Goal: Book appointment/travel/reservation

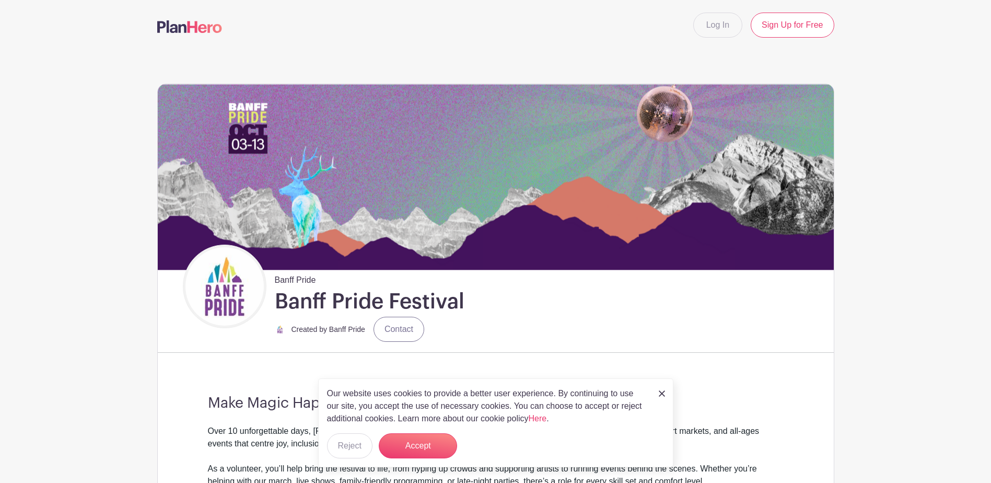
click at [662, 390] on img at bounding box center [662, 393] width 6 height 6
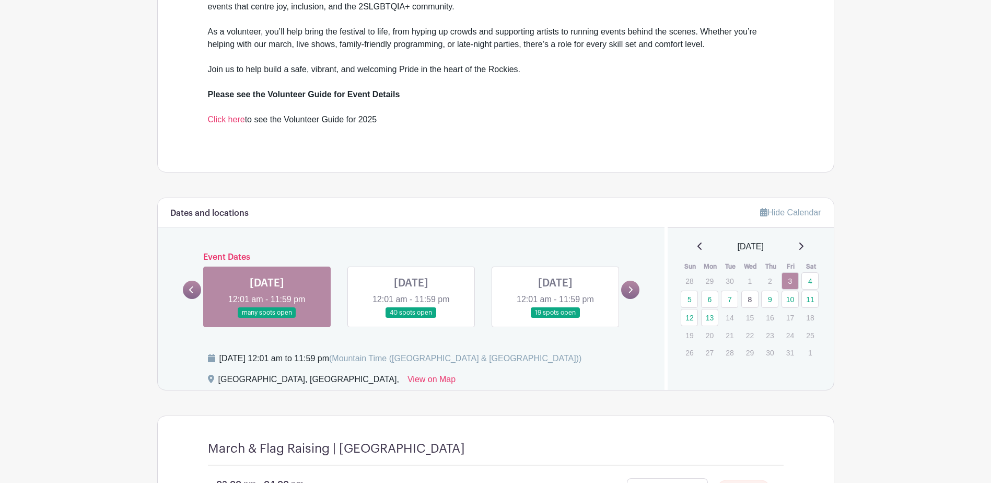
scroll to position [470, 0]
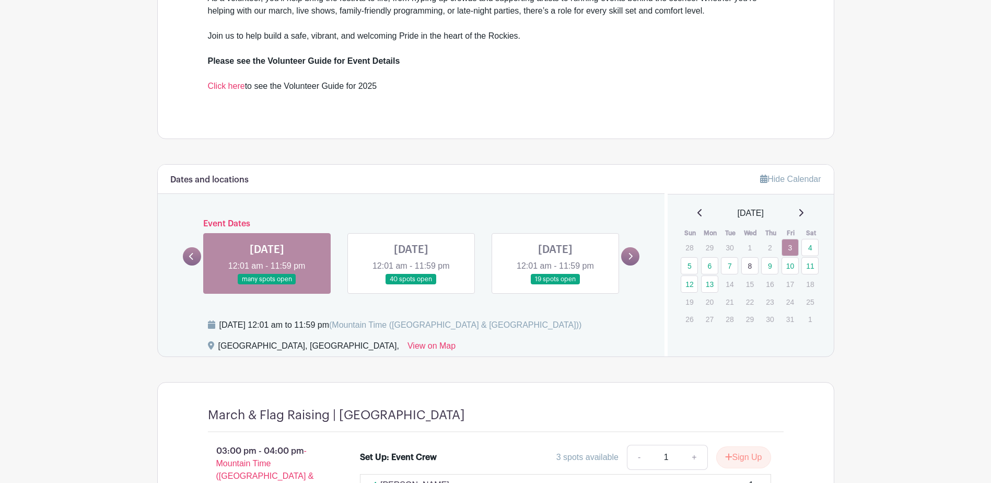
click at [411, 285] on link at bounding box center [411, 285] width 0 height 0
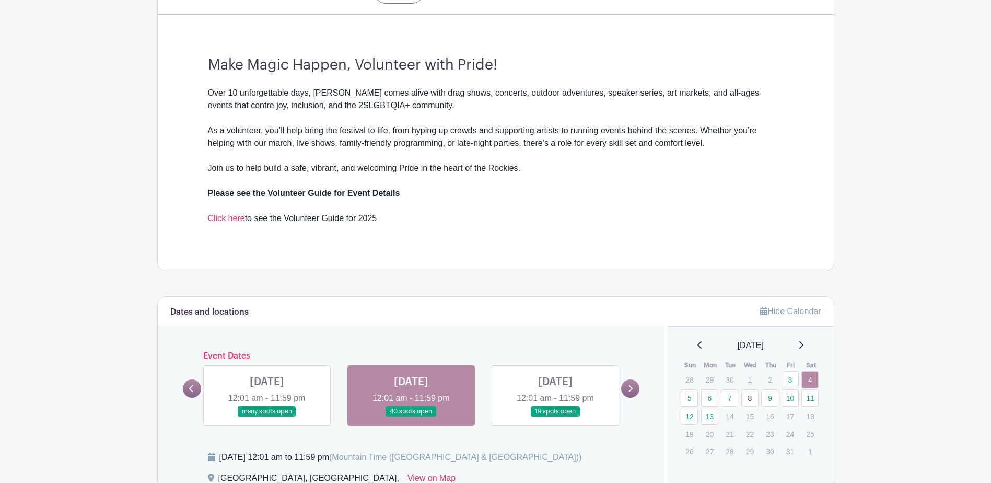
scroll to position [366, 0]
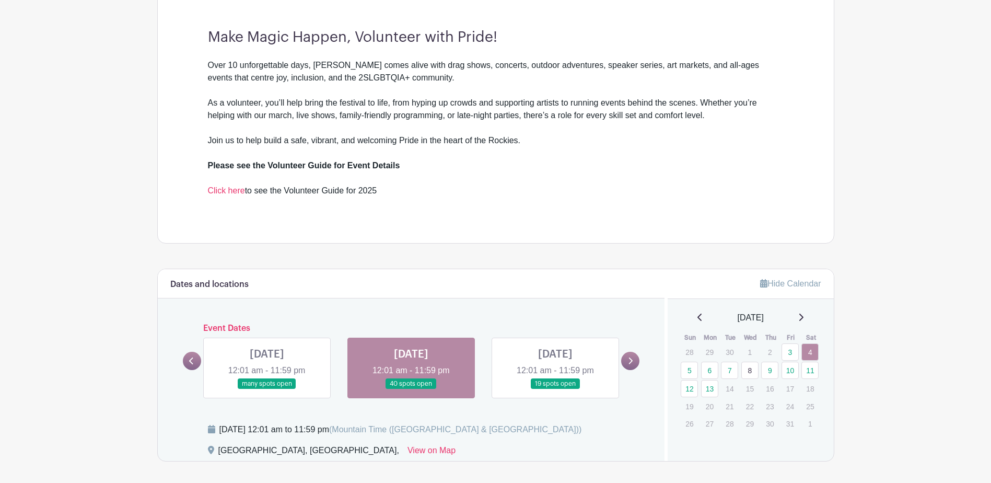
click at [267, 389] on link at bounding box center [267, 389] width 0 height 0
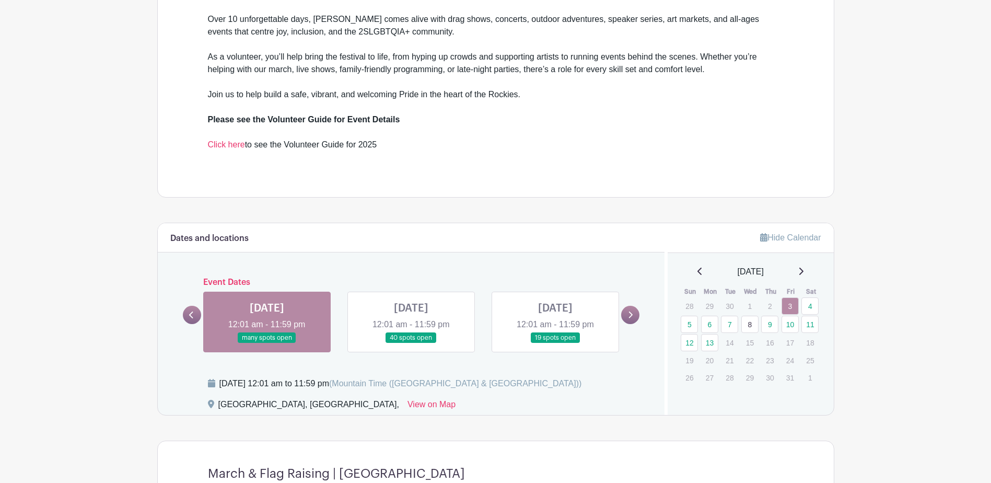
scroll to position [418, 0]
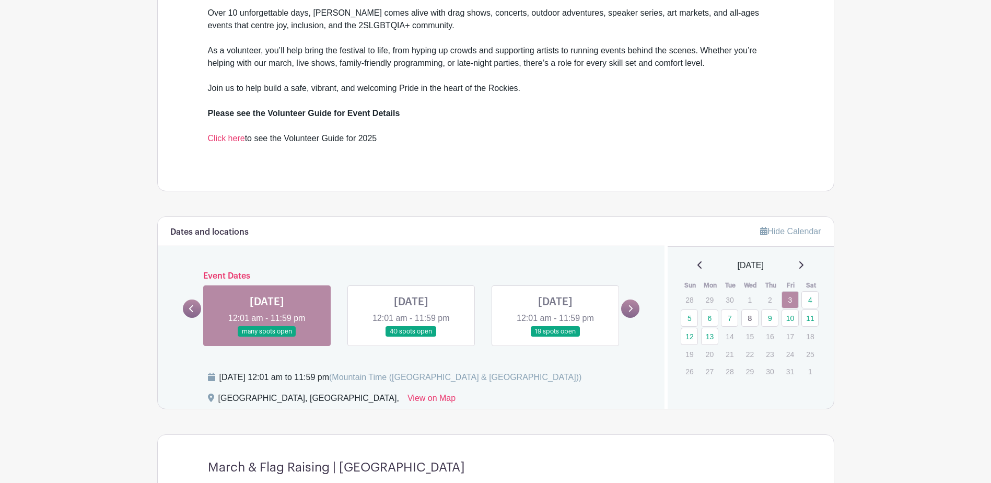
click at [411, 337] on link at bounding box center [411, 337] width 0 height 0
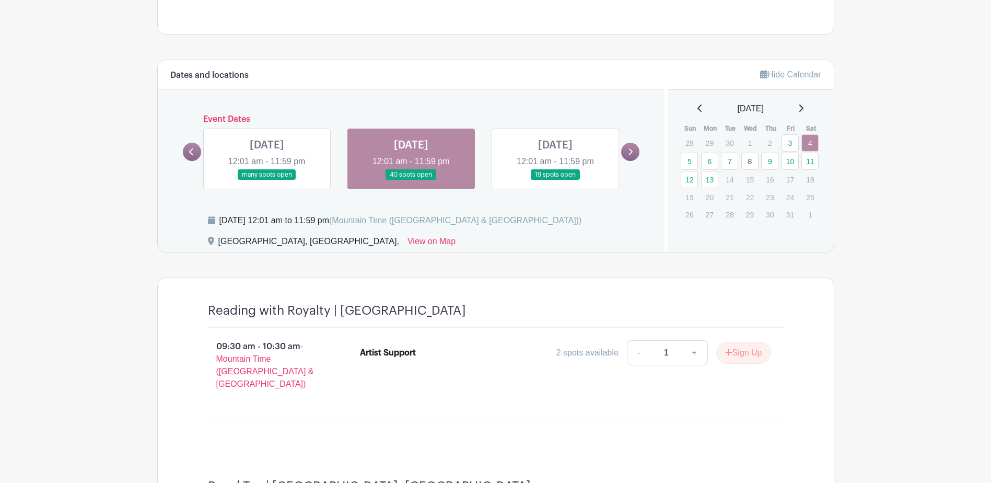
scroll to position [522, 0]
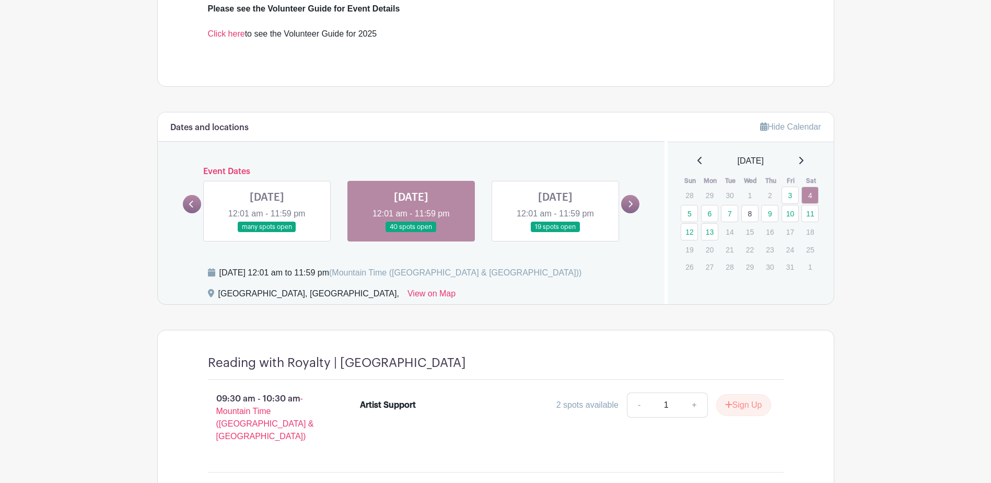
click at [555, 232] on link at bounding box center [555, 232] width 0 height 0
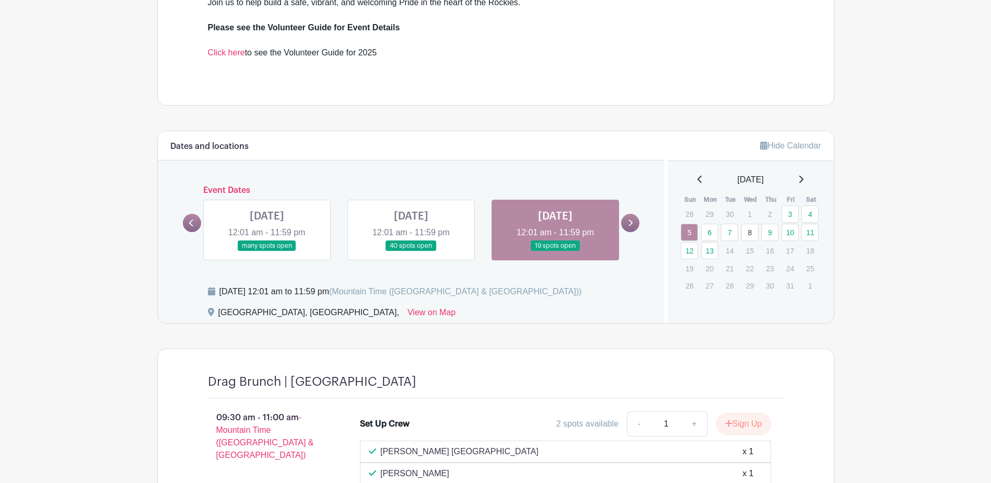
scroll to position [522, 0]
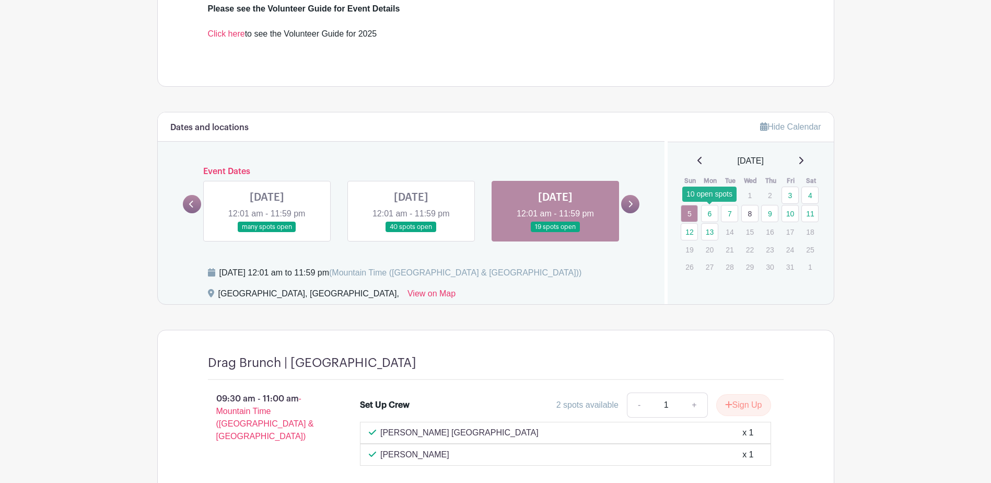
click at [712, 211] on link "6" at bounding box center [709, 213] width 17 height 17
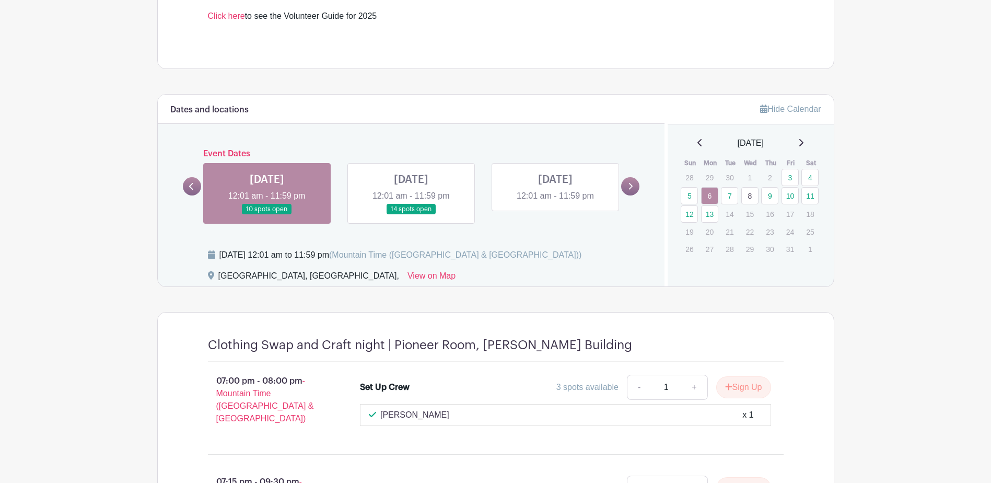
scroll to position [575, 0]
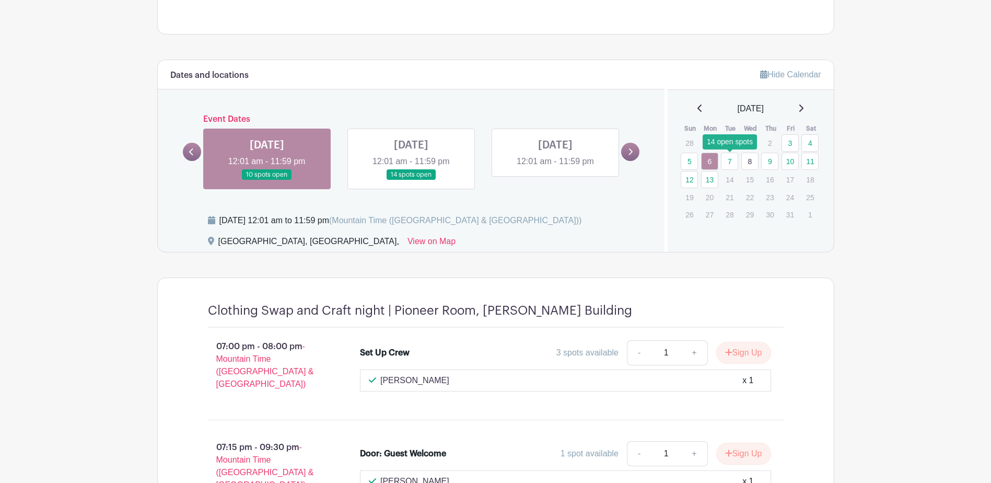
click at [730, 161] on link "7" at bounding box center [729, 161] width 17 height 17
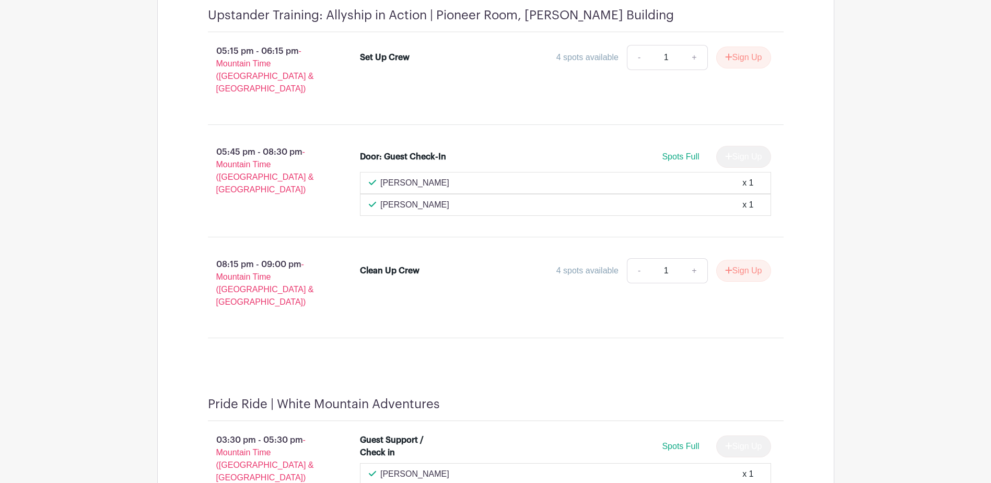
scroll to position [627, 0]
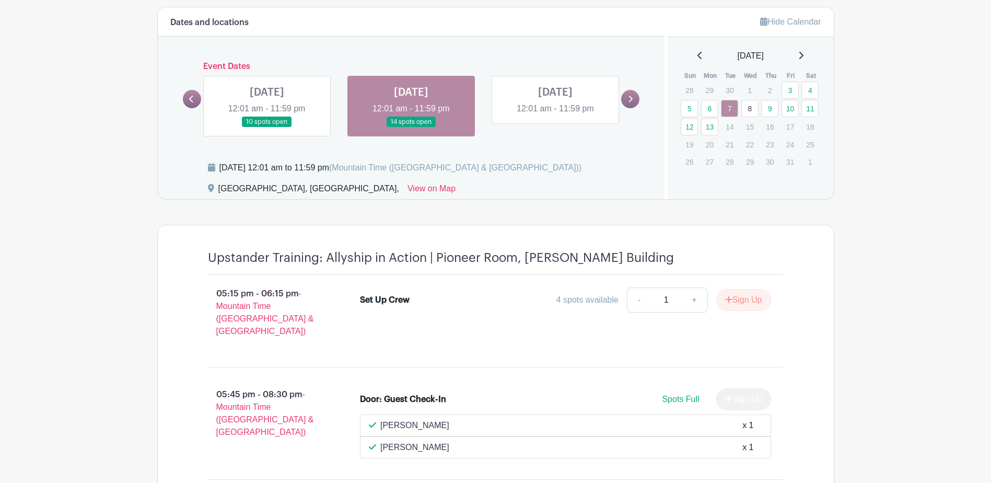
click at [555, 115] on link at bounding box center [555, 115] width 0 height 0
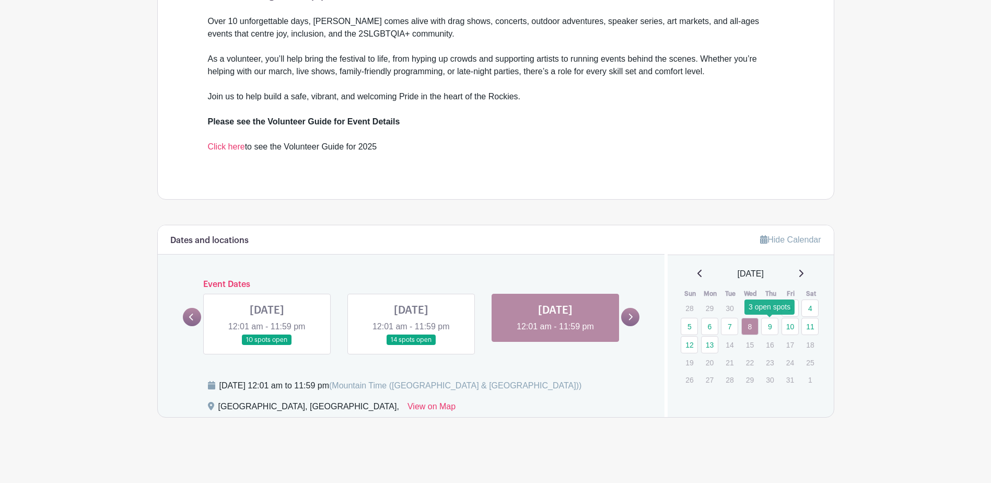
click at [776, 324] on link "9" at bounding box center [769, 326] width 17 height 17
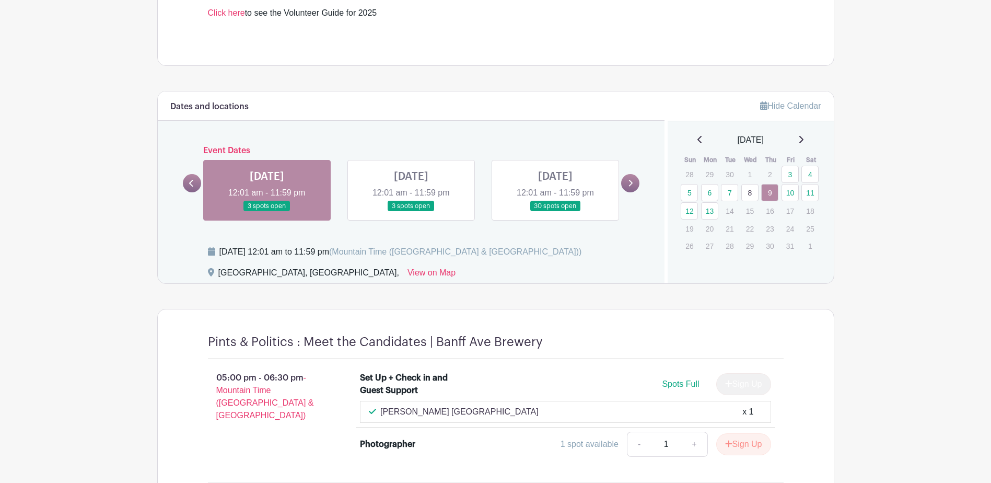
scroll to position [566, 0]
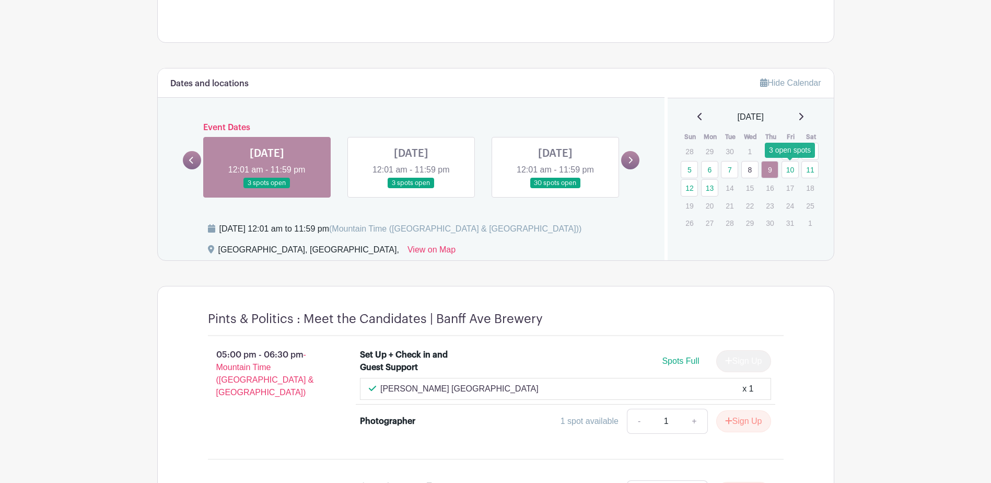
click at [790, 169] on link "10" at bounding box center [789, 169] width 17 height 17
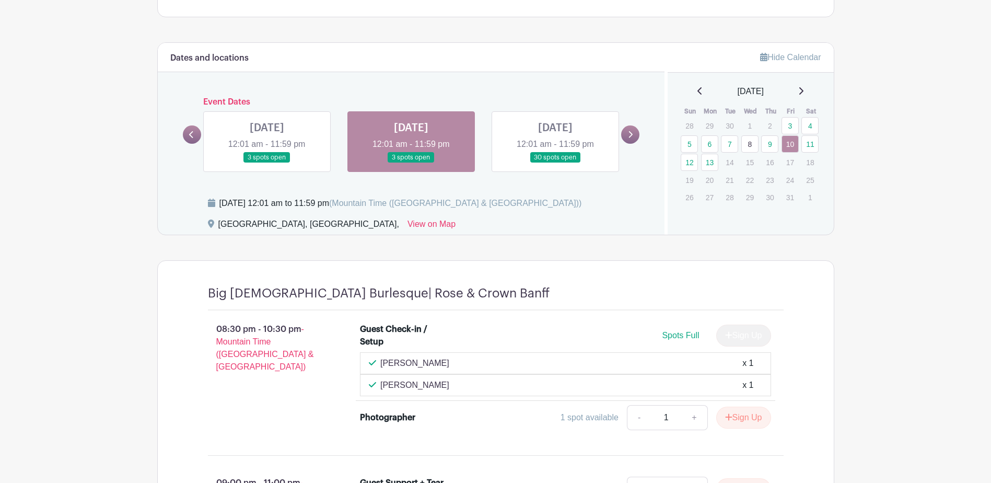
scroll to position [608, 0]
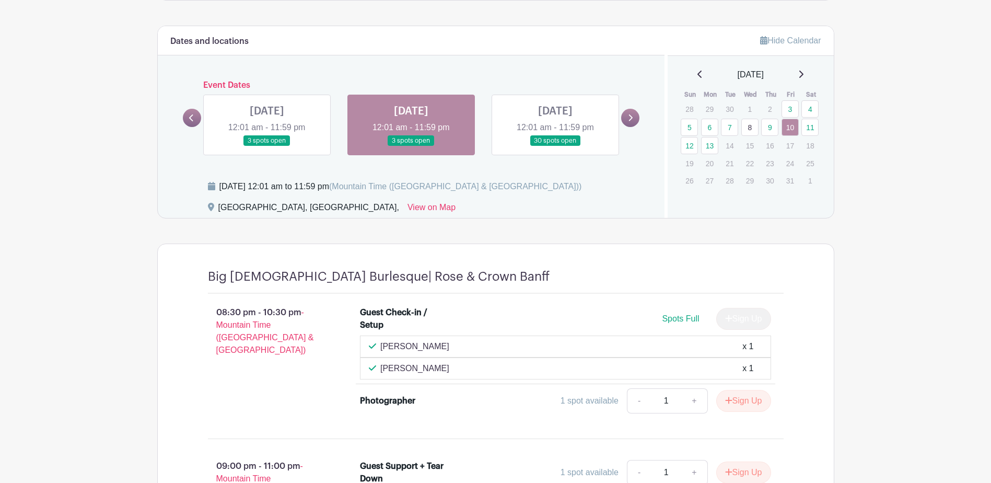
click at [555, 146] on link at bounding box center [555, 146] width 0 height 0
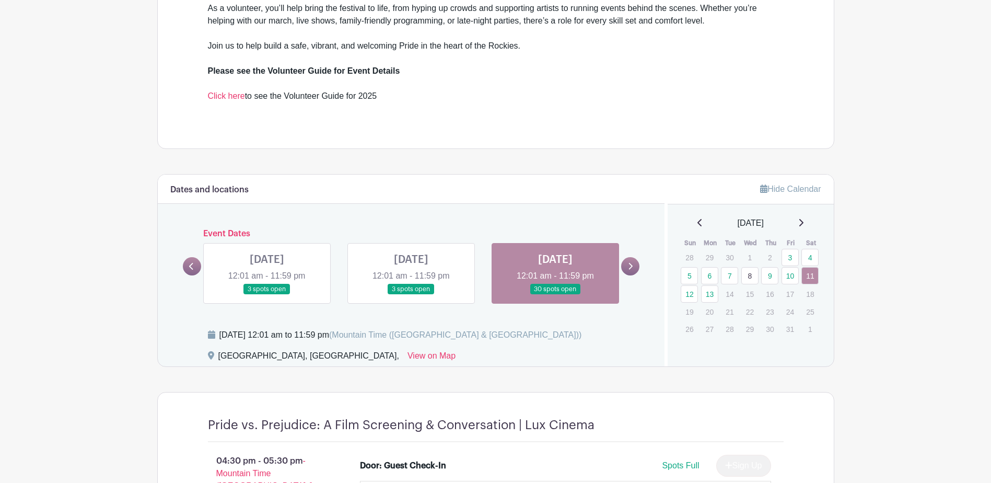
scroll to position [470, 0]
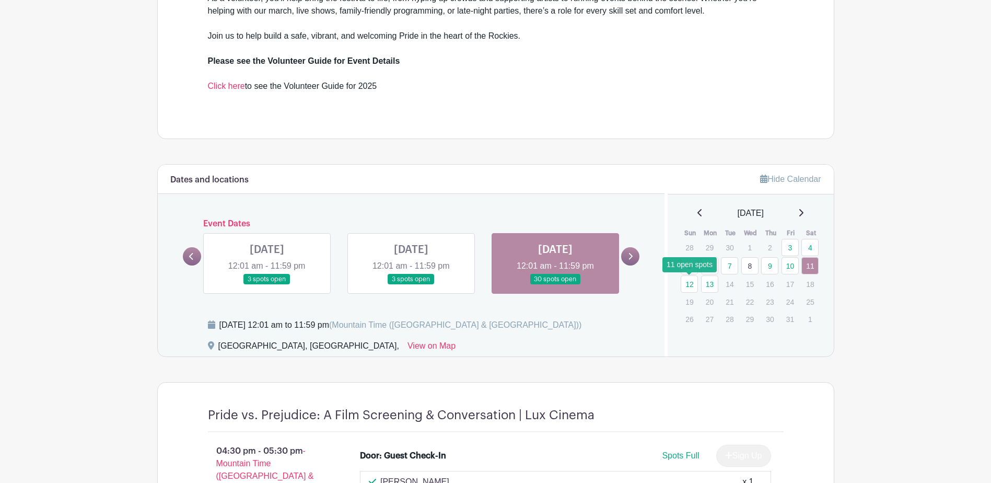
click at [692, 285] on link "12" at bounding box center [689, 283] width 17 height 17
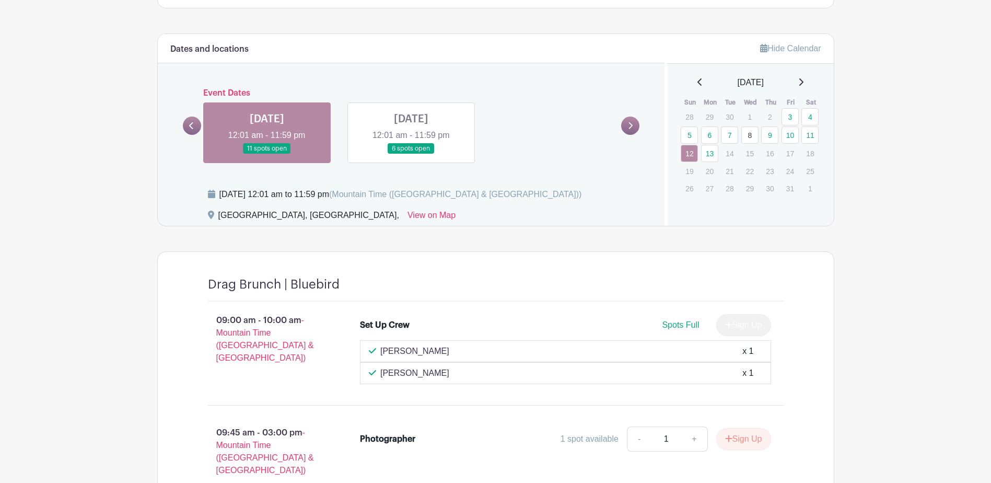
scroll to position [535, 0]
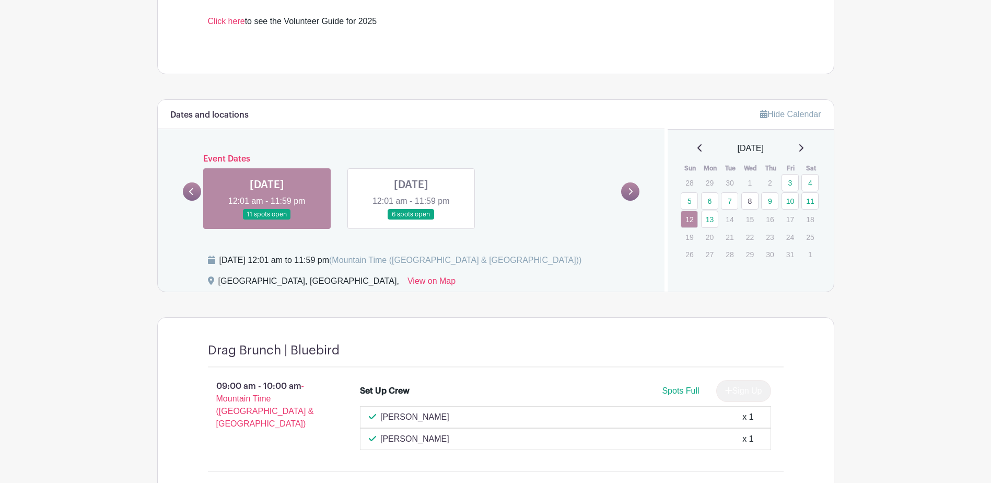
click at [411, 220] on link at bounding box center [411, 220] width 0 height 0
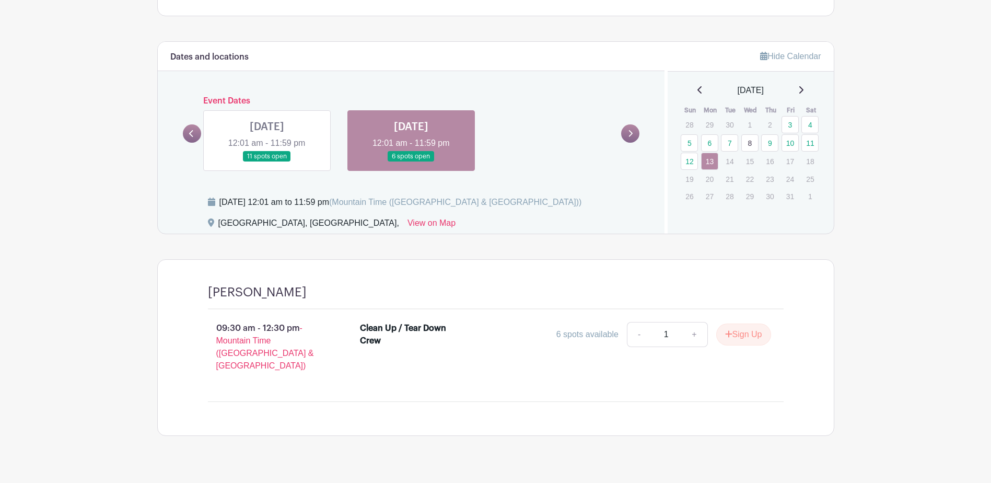
scroll to position [599, 0]
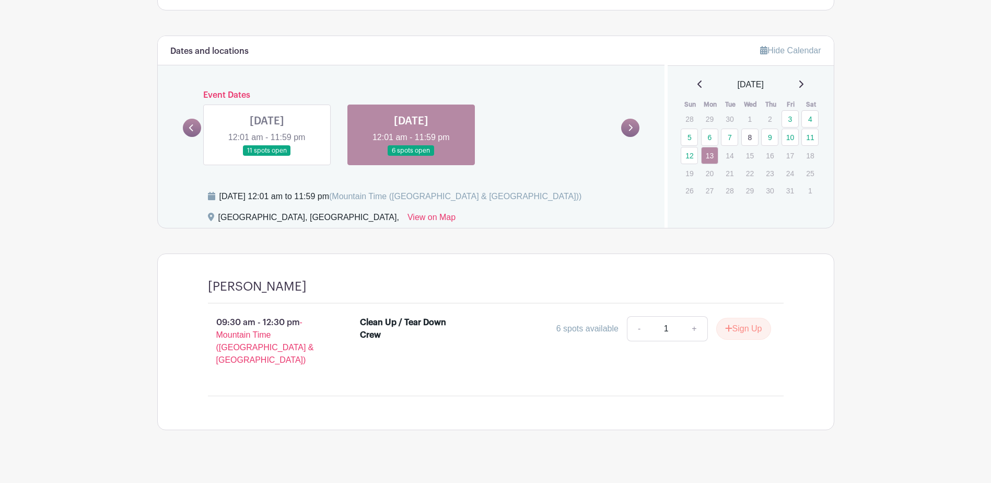
click at [267, 156] on link at bounding box center [267, 156] width 0 height 0
